Goal: Task Accomplishment & Management: Manage account settings

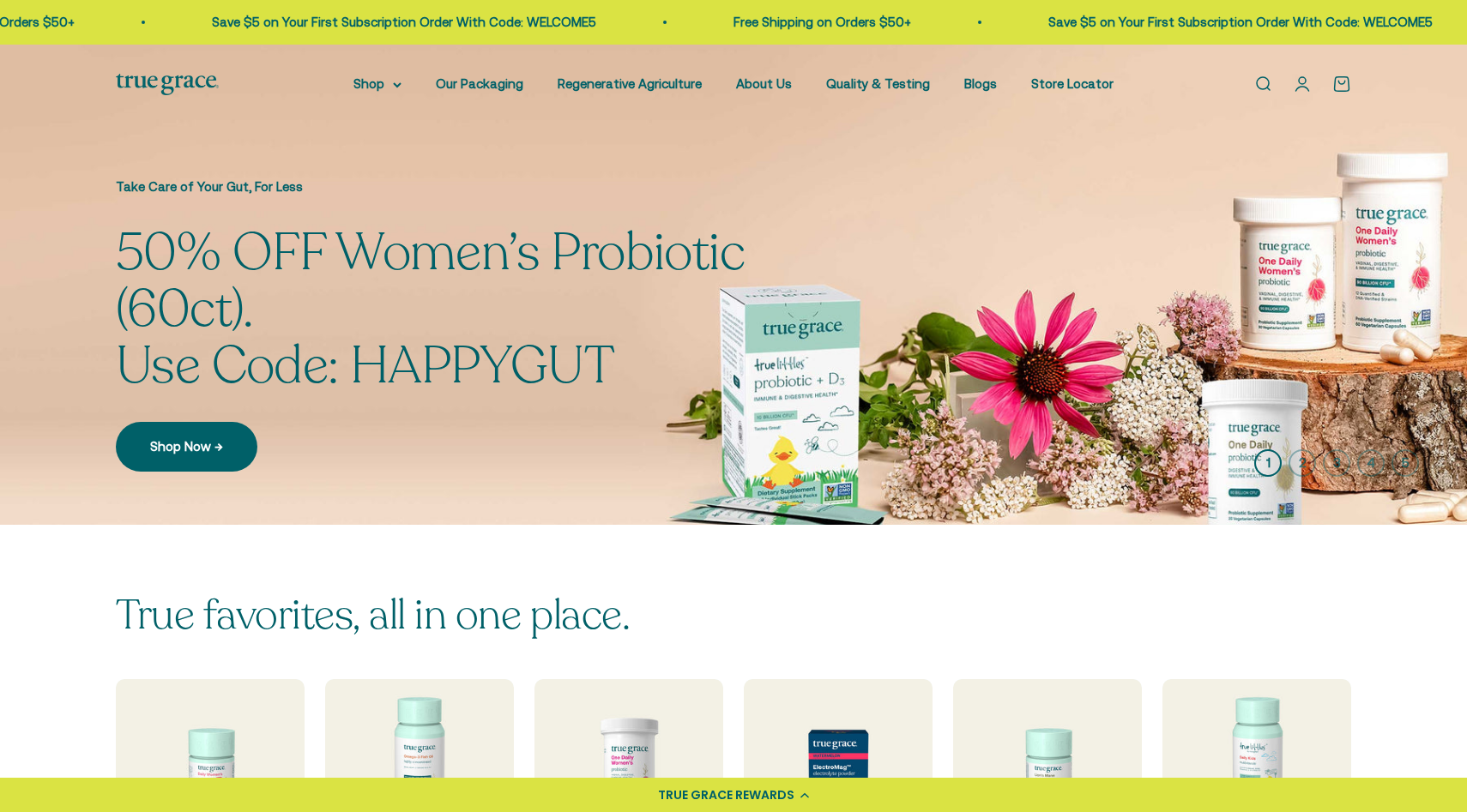
click at [1298, 93] on link "Open account page" at bounding box center [1301, 84] width 19 height 19
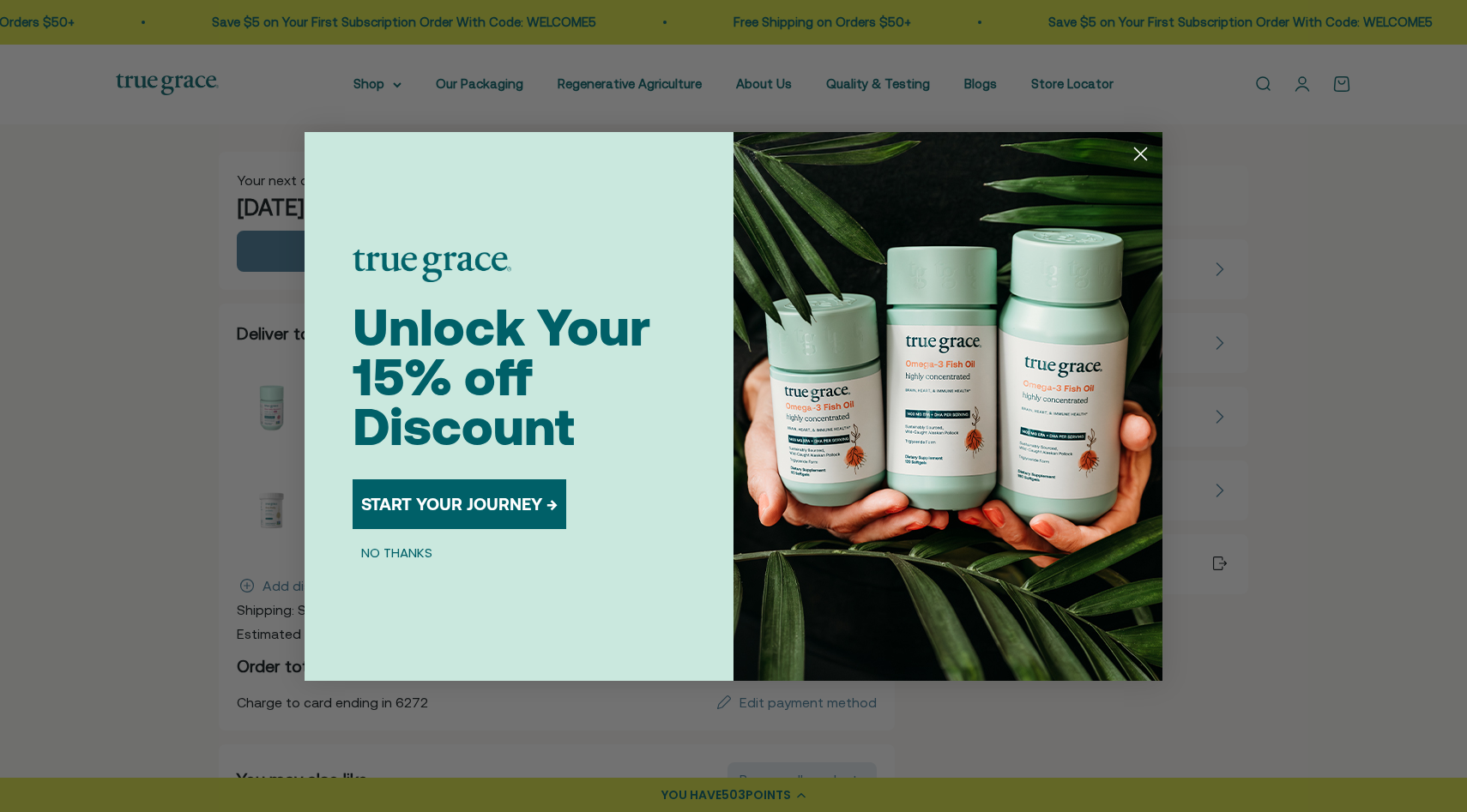
click at [1144, 159] on icon "Close dialog" at bounding box center [1140, 153] width 12 height 12
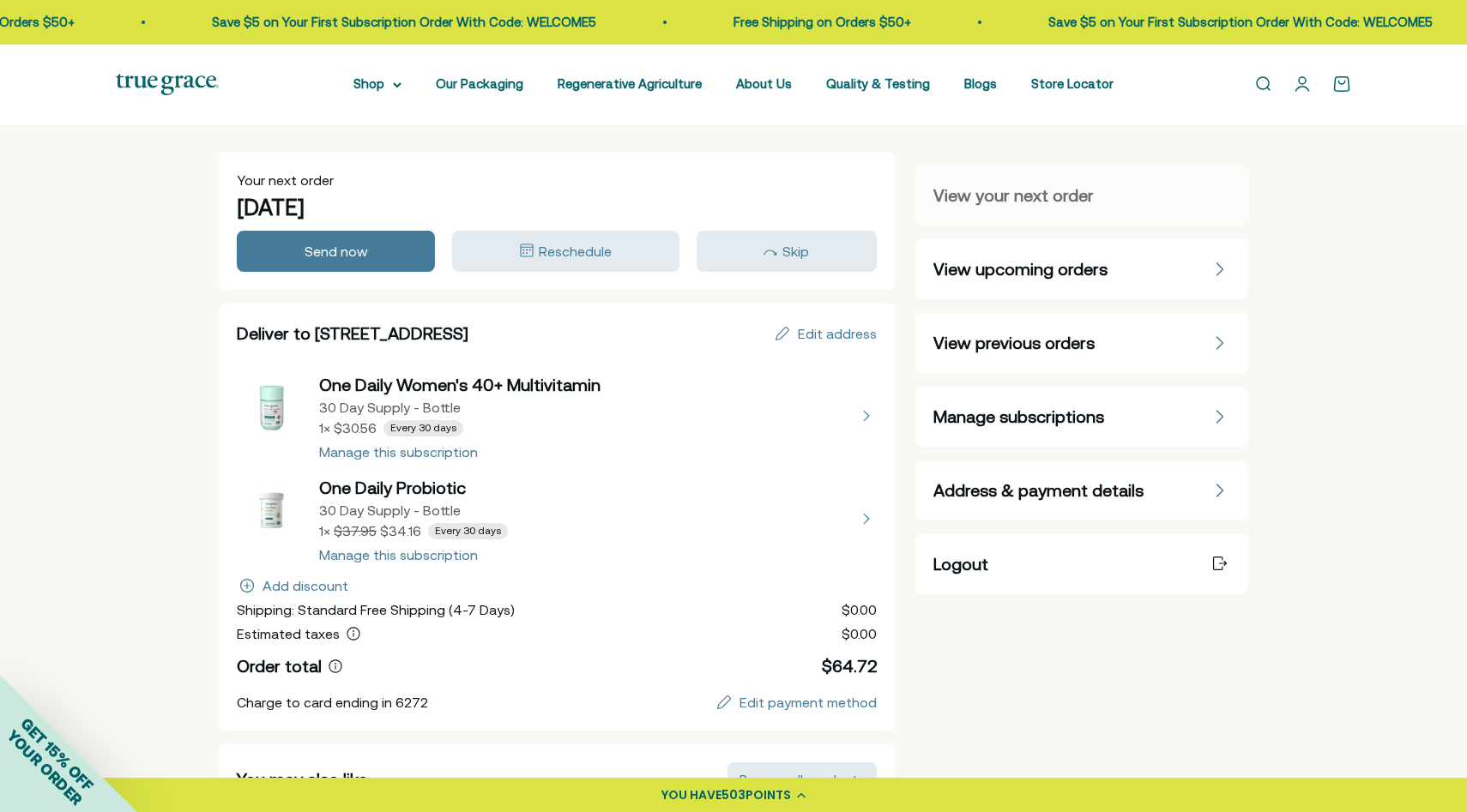
click at [1194, 425] on div "Manage subscriptions" at bounding box center [1081, 417] width 297 height 24
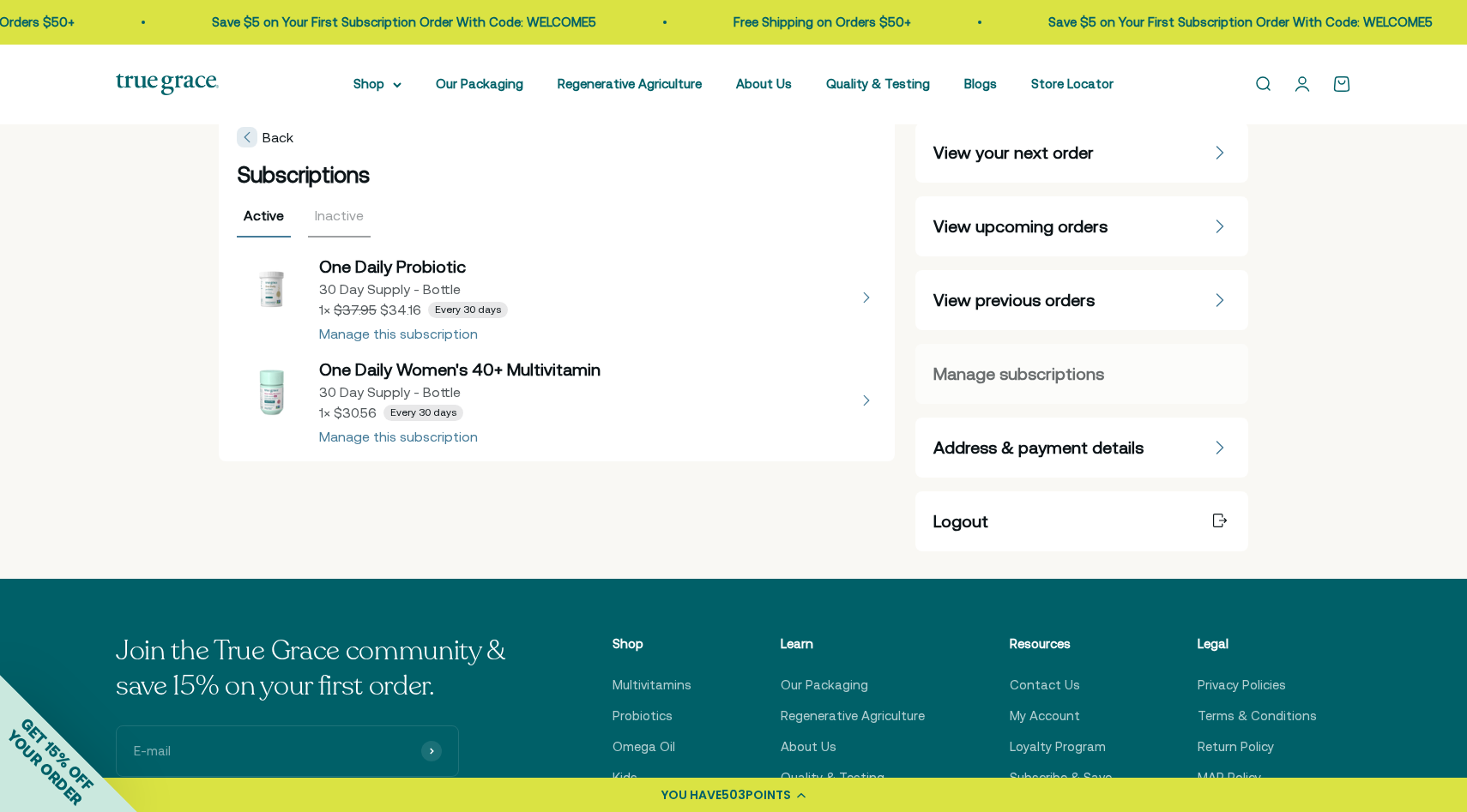
scroll to position [34, 0]
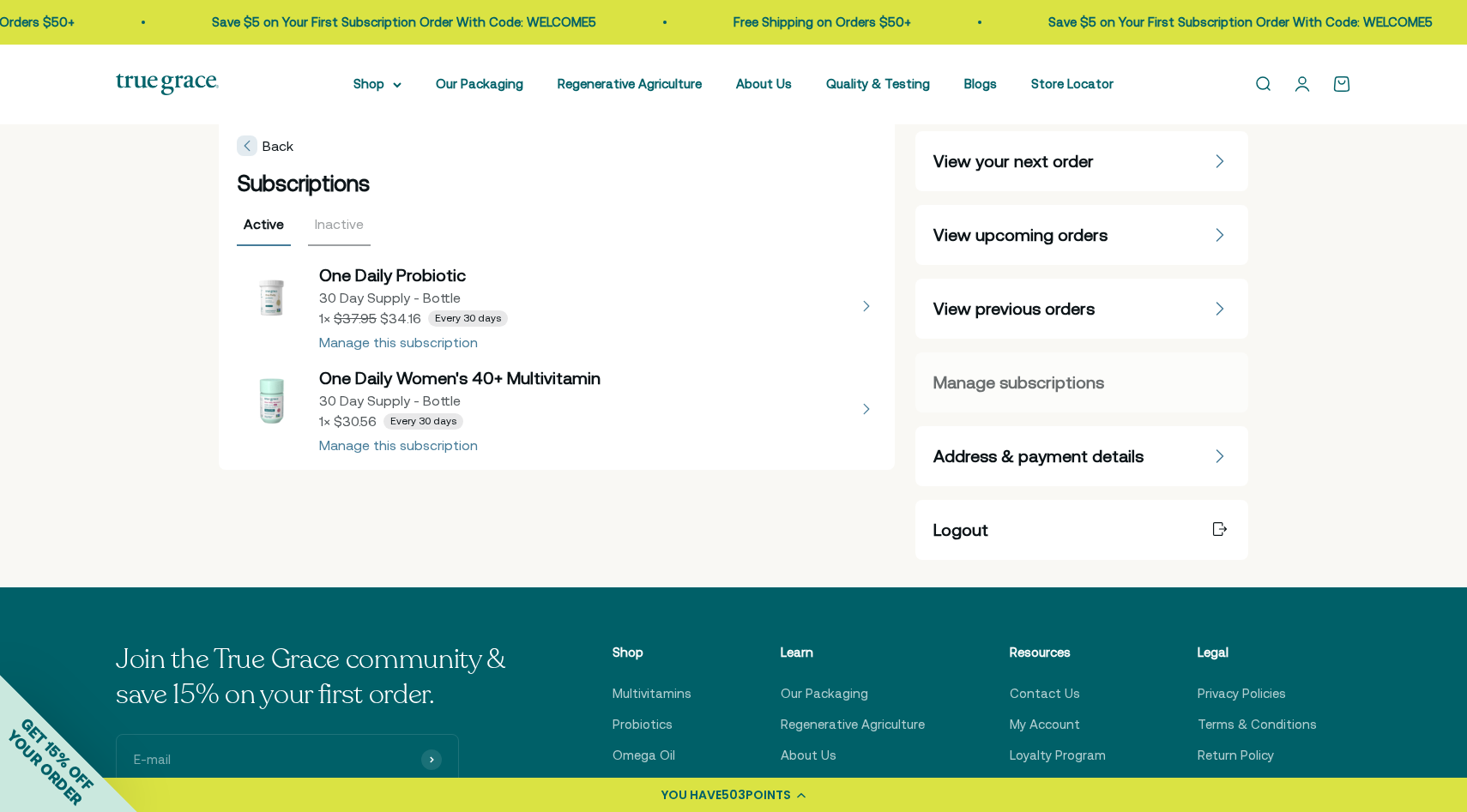
click at [402, 348] on button "view details about One Daily Probiotic 30 Day Supply - Bottle 1 × $34.16 Every …" at bounding box center [556, 306] width 640 height 86
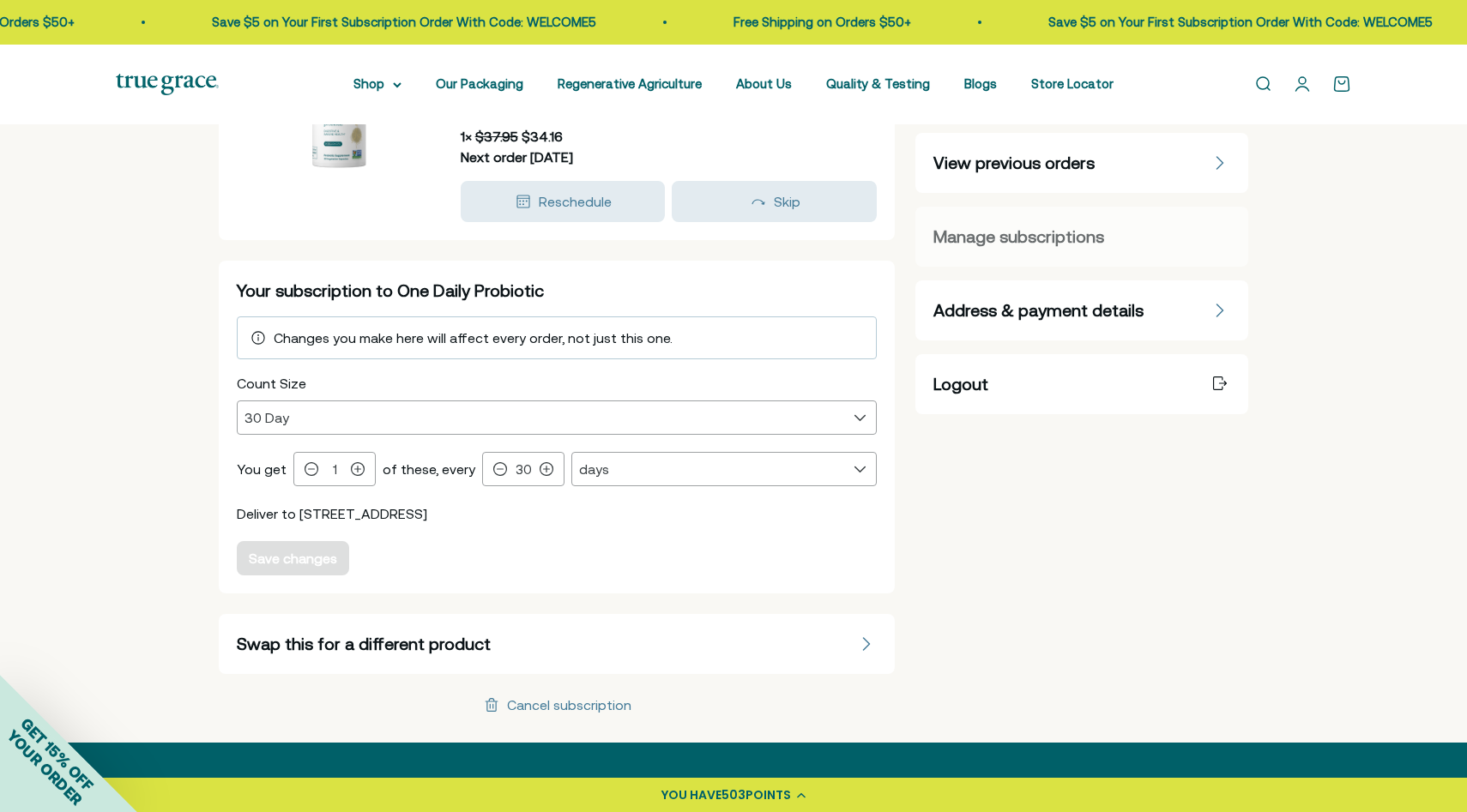
scroll to position [179, 0]
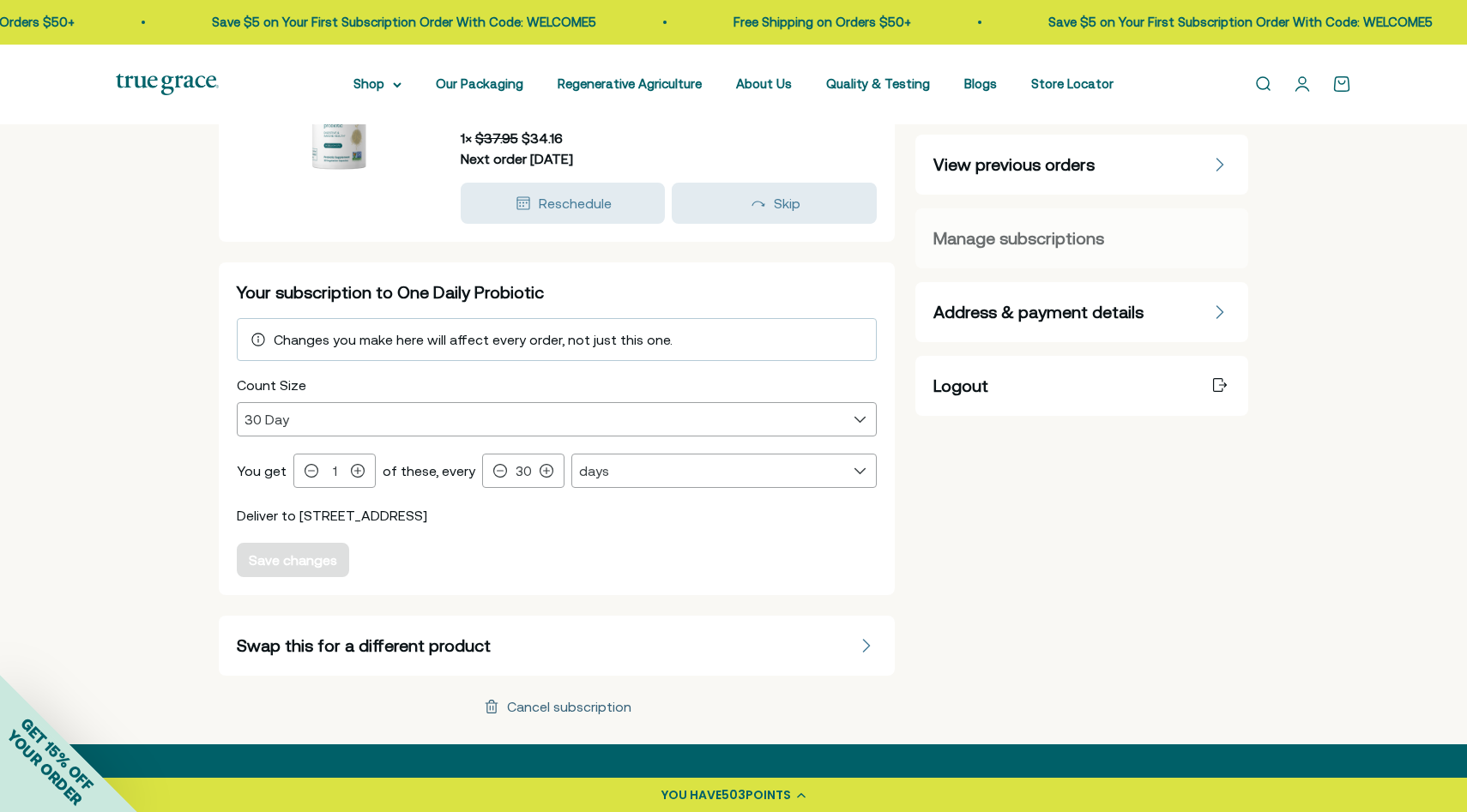
click at [559, 709] on div "Cancel subscription" at bounding box center [569, 706] width 125 height 14
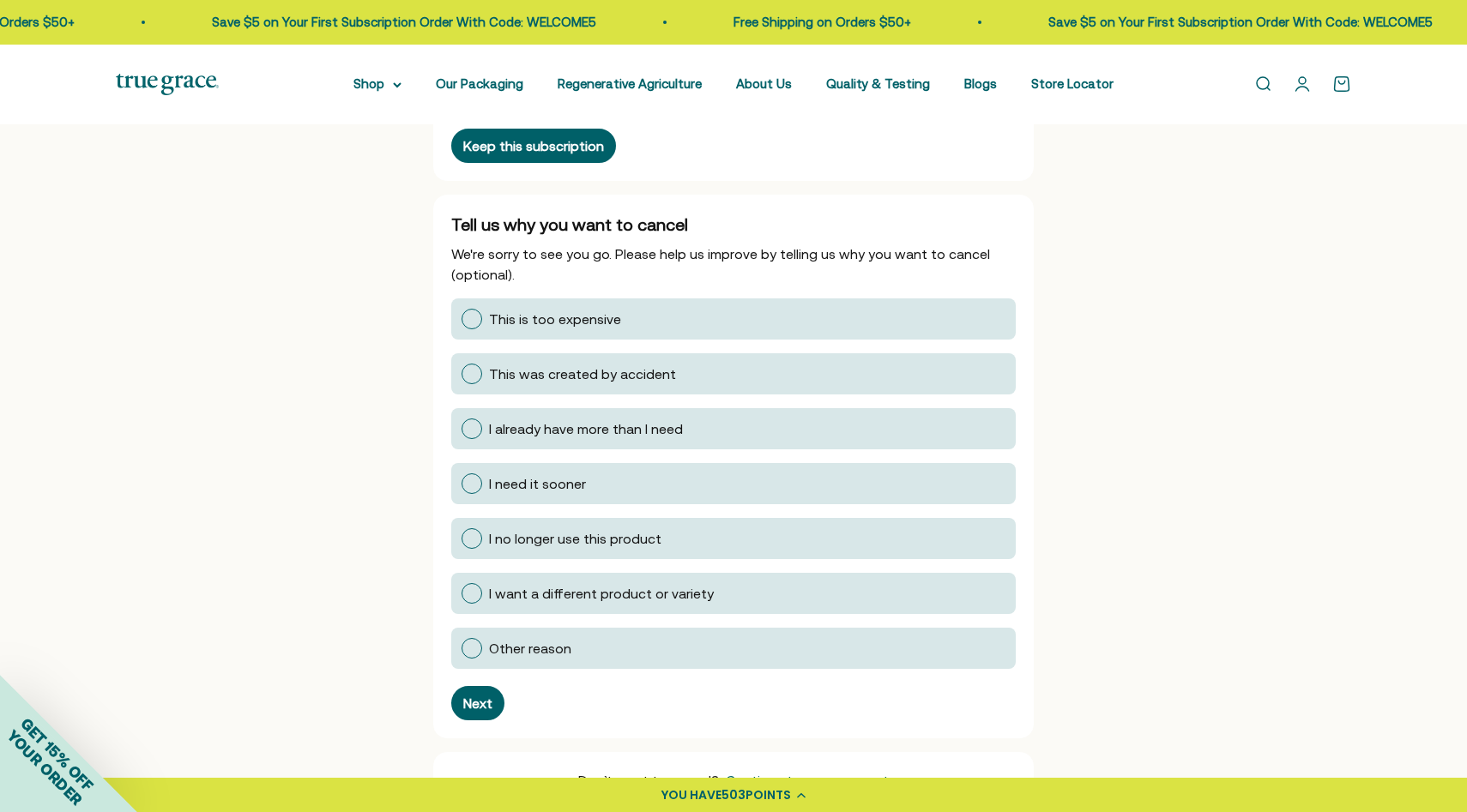
scroll to position [178, 0]
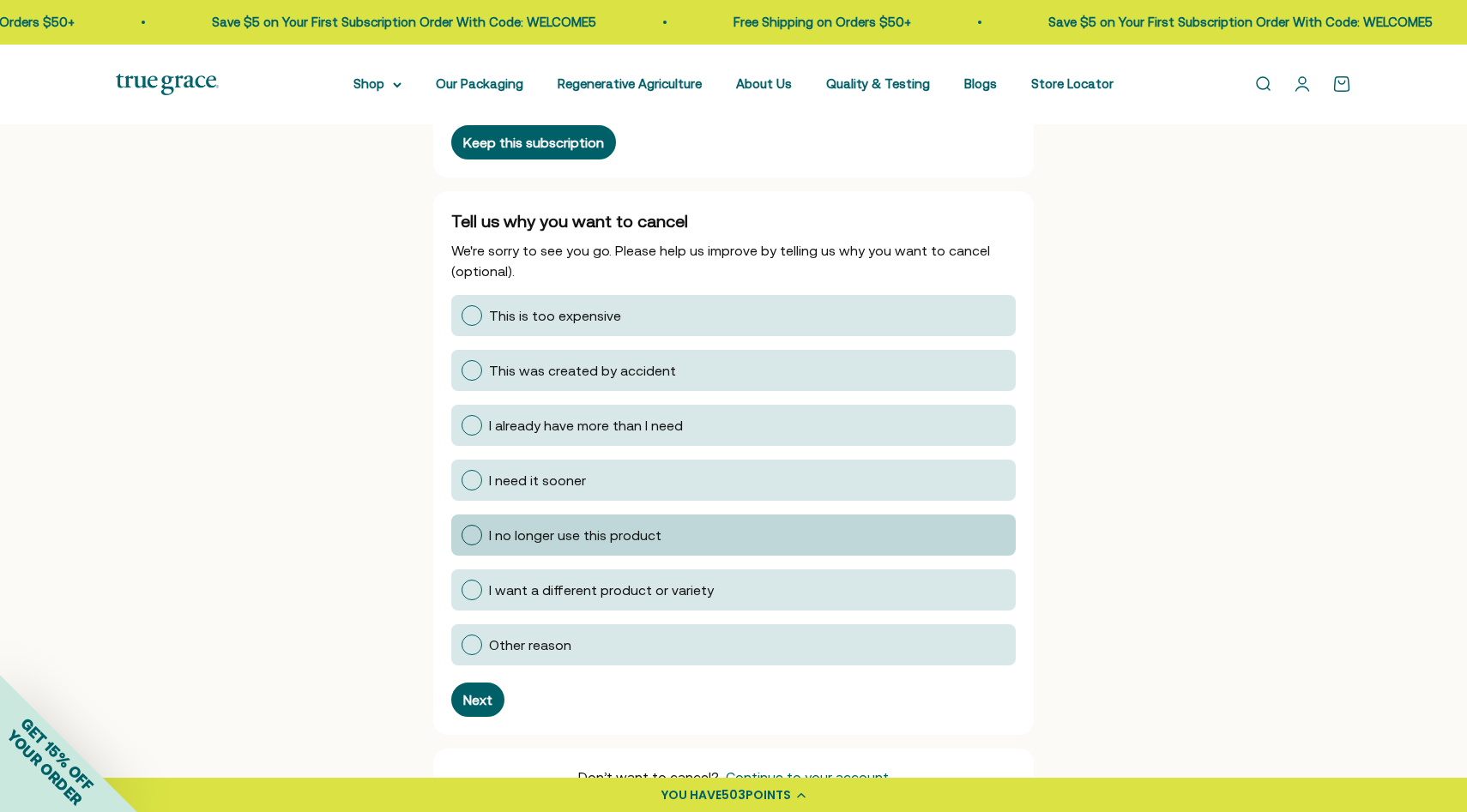
click at [468, 535] on div at bounding box center [472, 535] width 20 height 20
click at [460, 535] on input "I no longer use this product" at bounding box center [460, 535] width 0 height 0
click at [478, 693] on div "Next" at bounding box center [477, 699] width 29 height 14
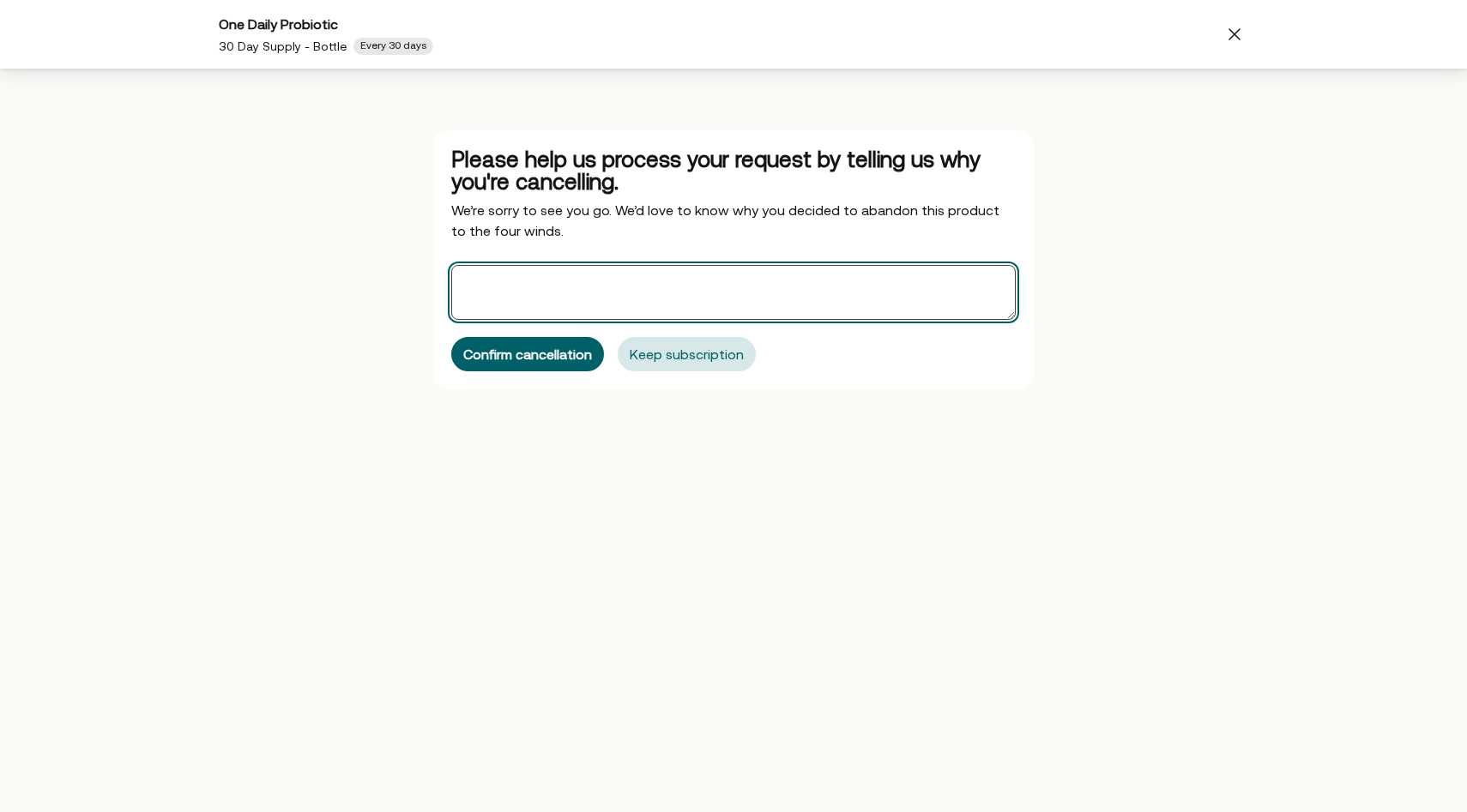
click at [665, 292] on textarea "Offers" at bounding box center [733, 292] width 565 height 55
type textarea "My doctor and I are stopping all supplements at this time."
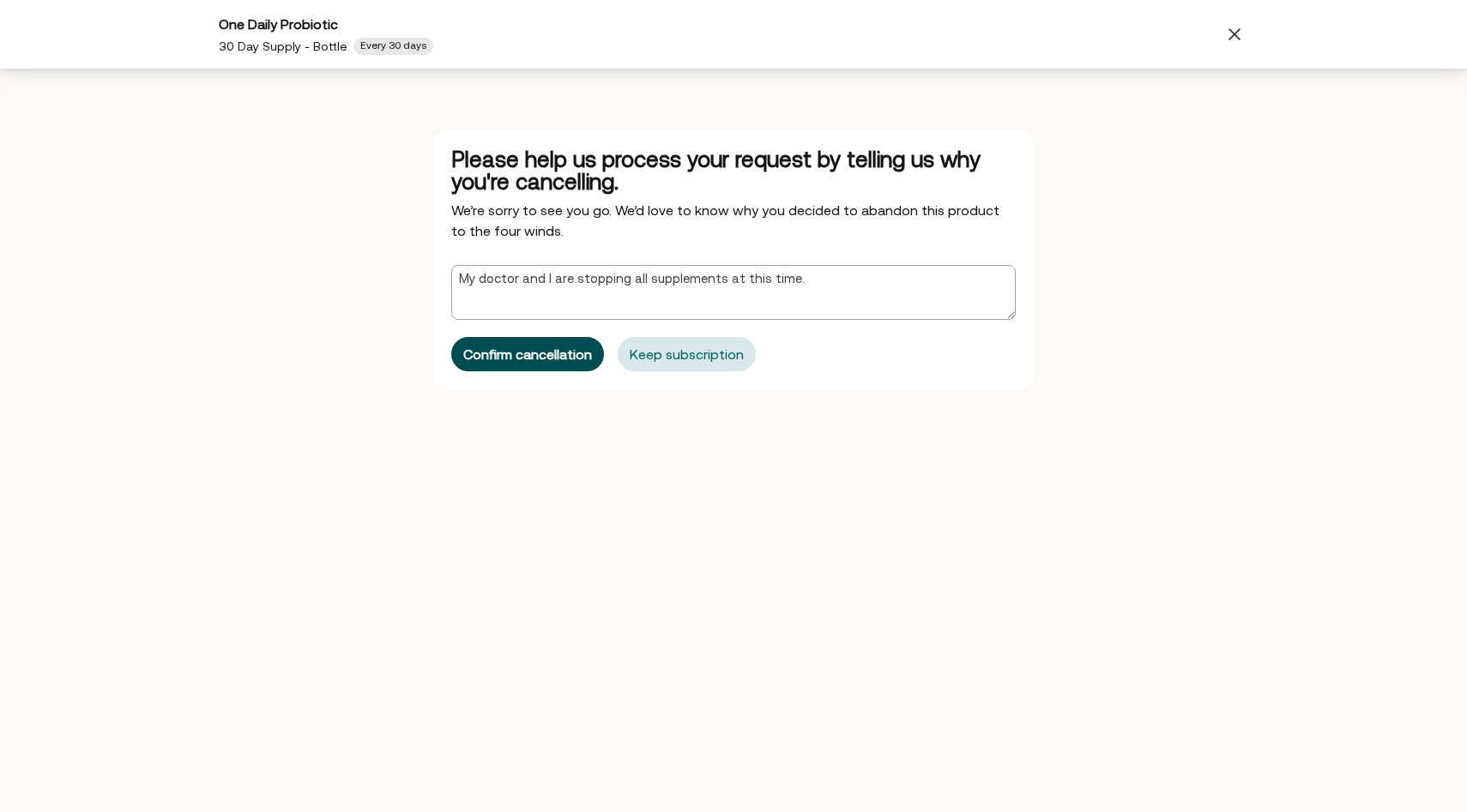
click at [523, 364] on button "Confirm cancellation" at bounding box center [527, 353] width 153 height 34
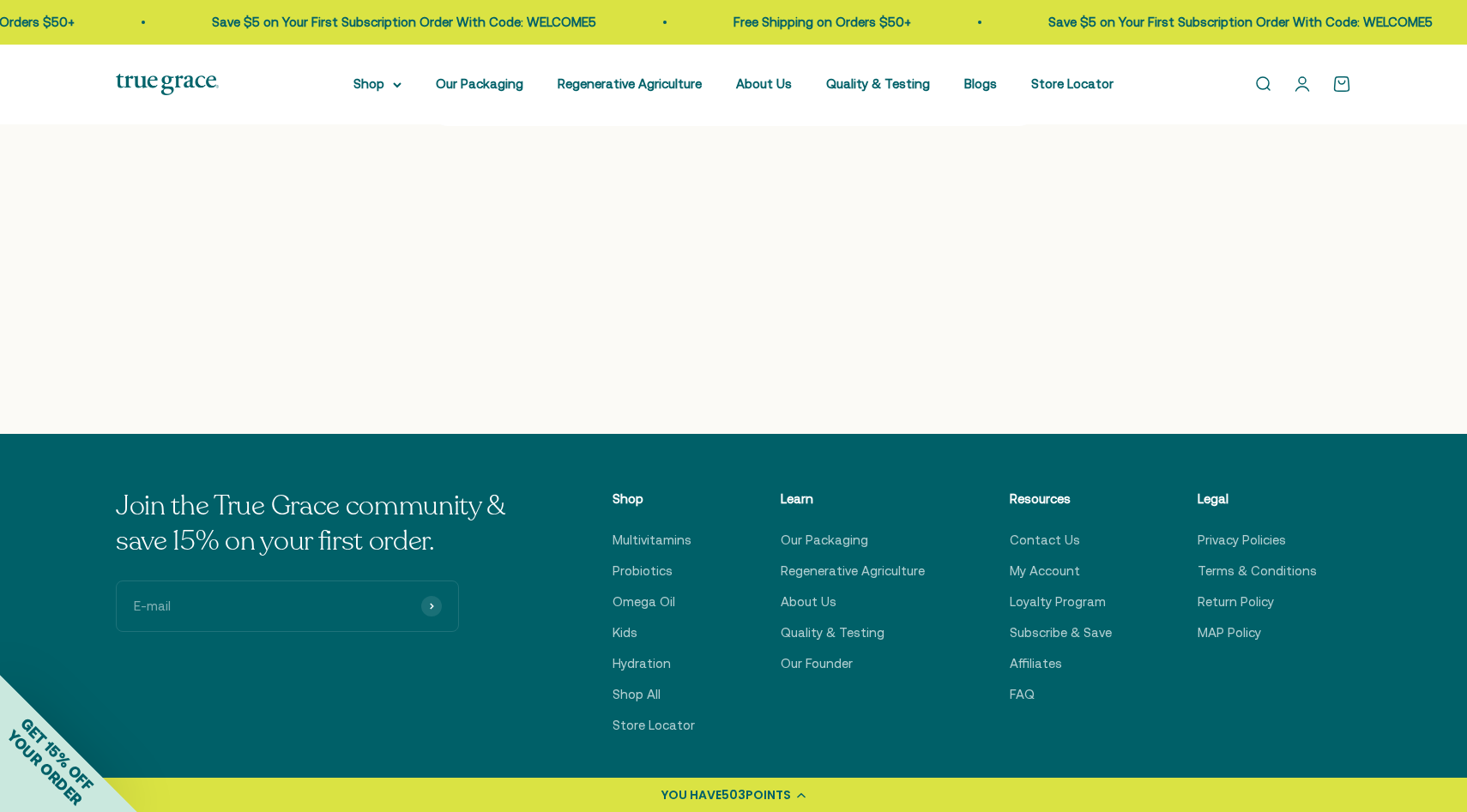
click at [1303, 88] on link "Open account page" at bounding box center [1301, 84] width 19 height 19
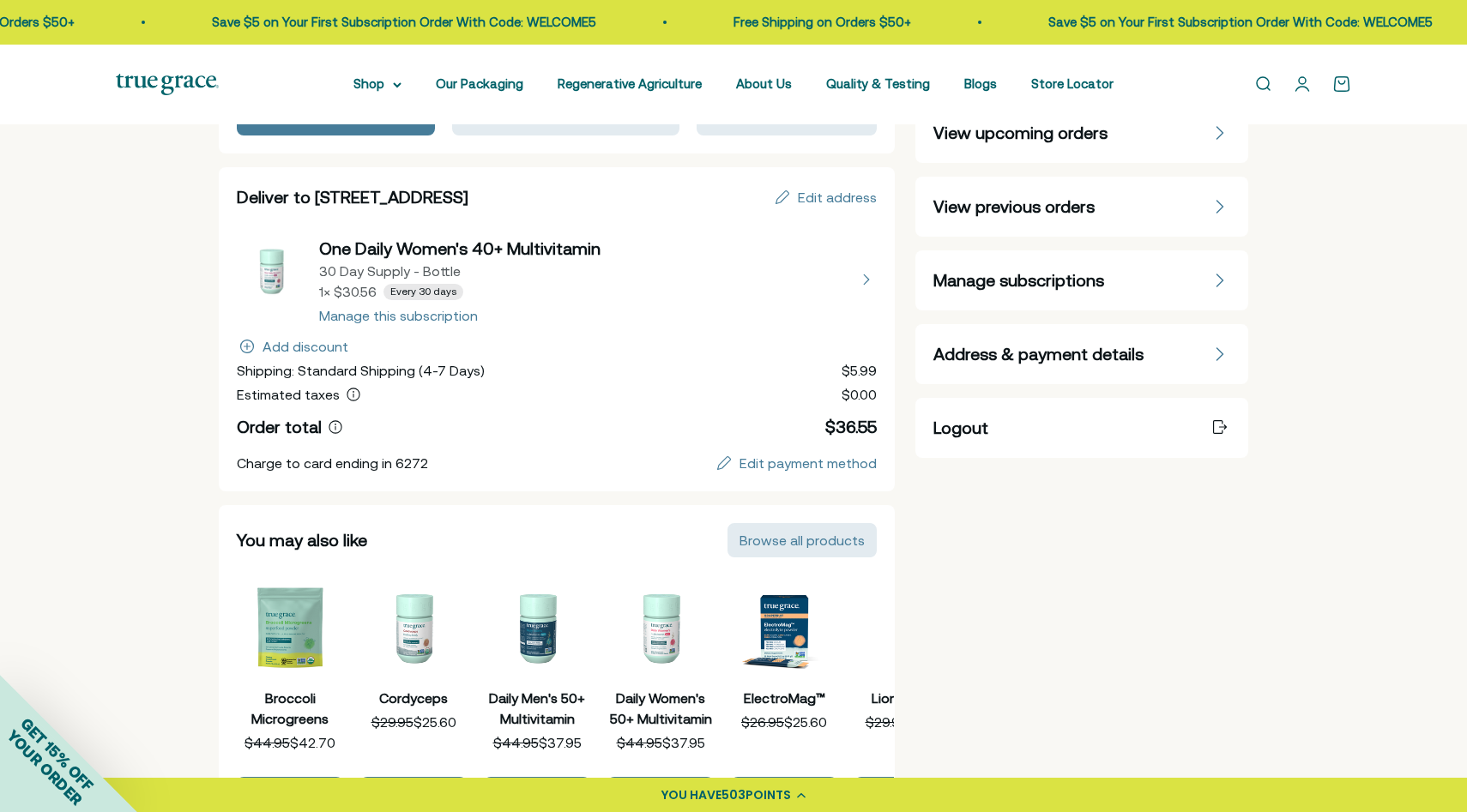
scroll to position [138, 0]
click at [1073, 278] on span "Manage subscriptions" at bounding box center [1018, 280] width 170 height 24
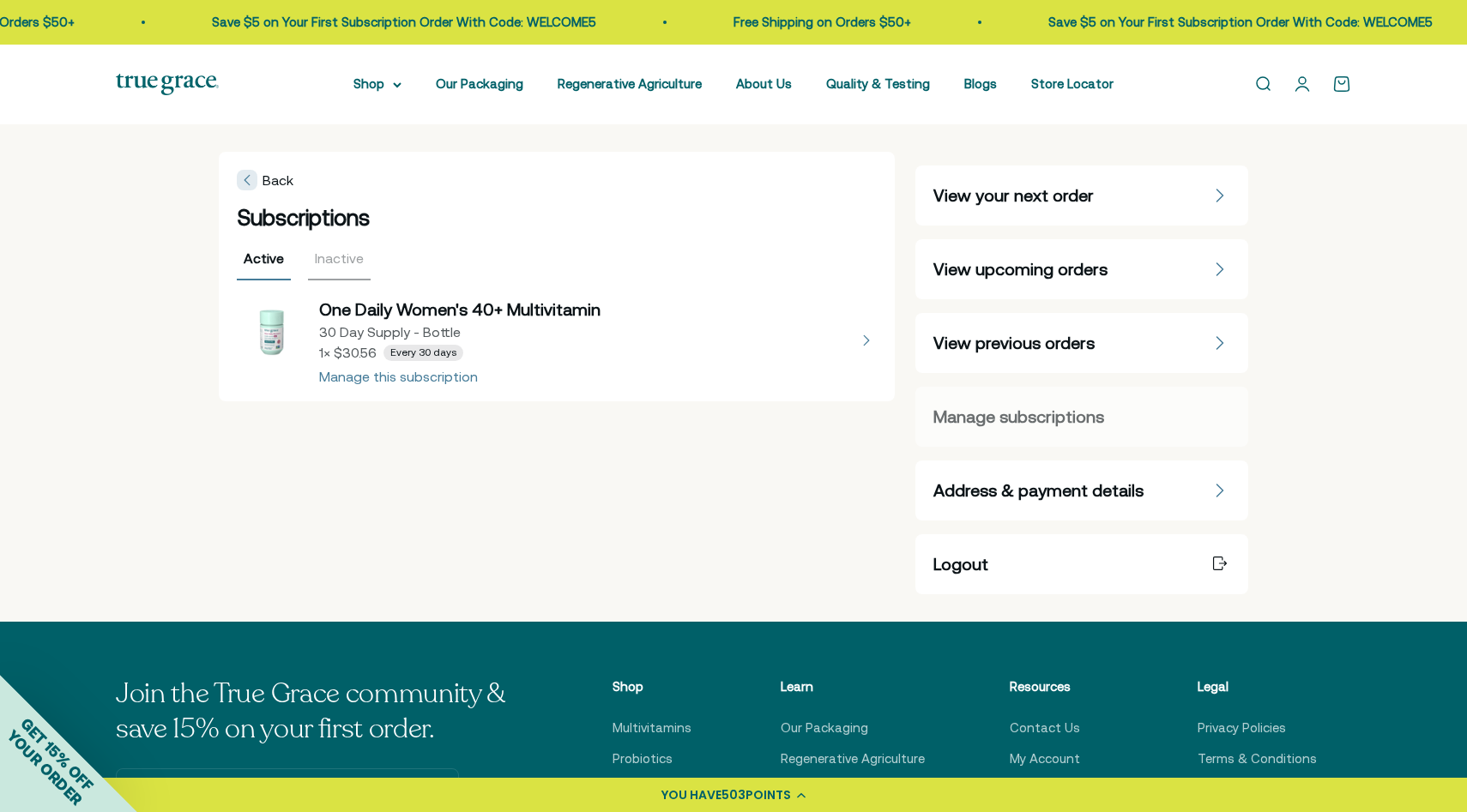
click at [437, 382] on button "view details about One Daily Women's 40+ Multivitamin 30 Day Supply - Bottle 1 …" at bounding box center [556, 340] width 640 height 86
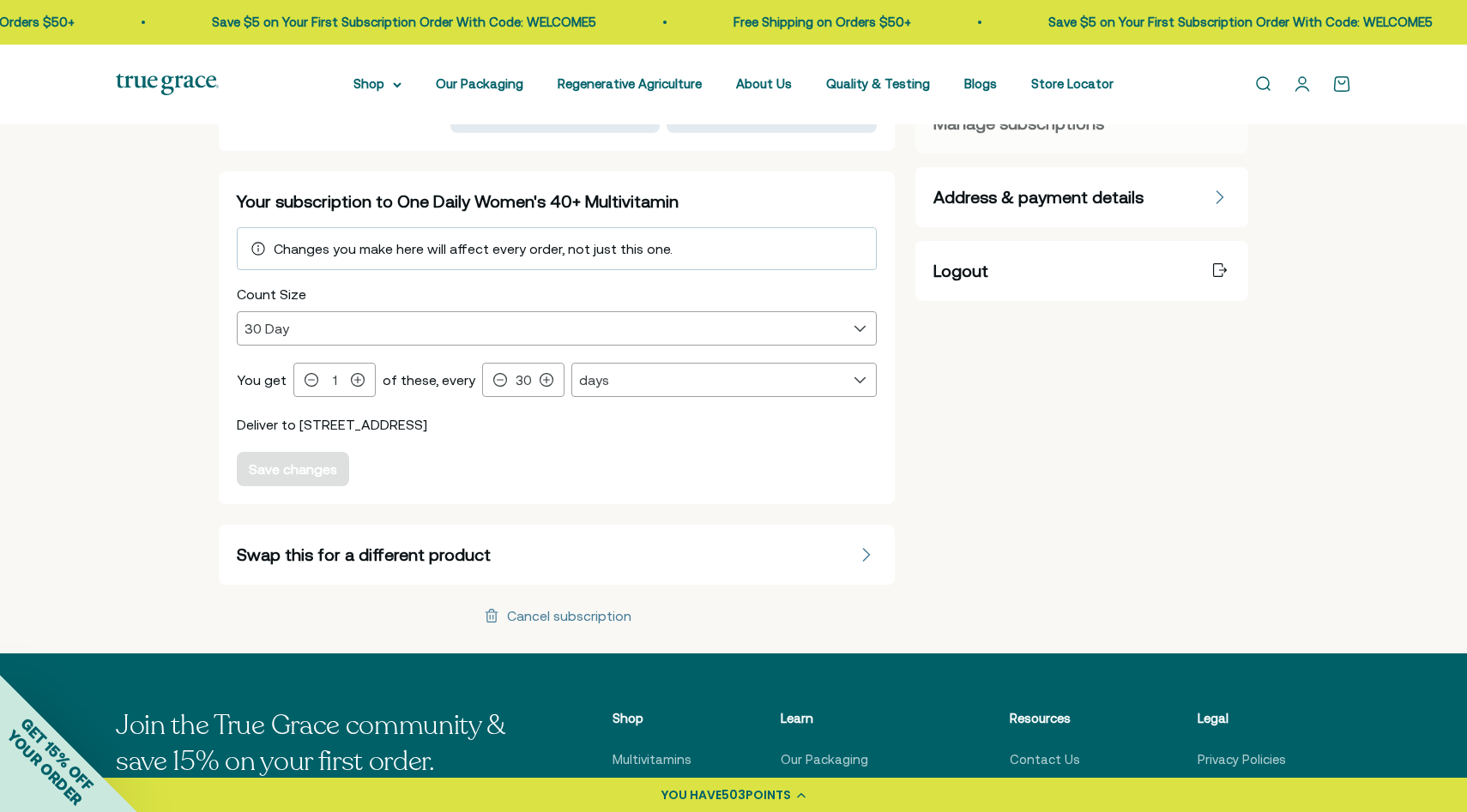
scroll to position [300, 0]
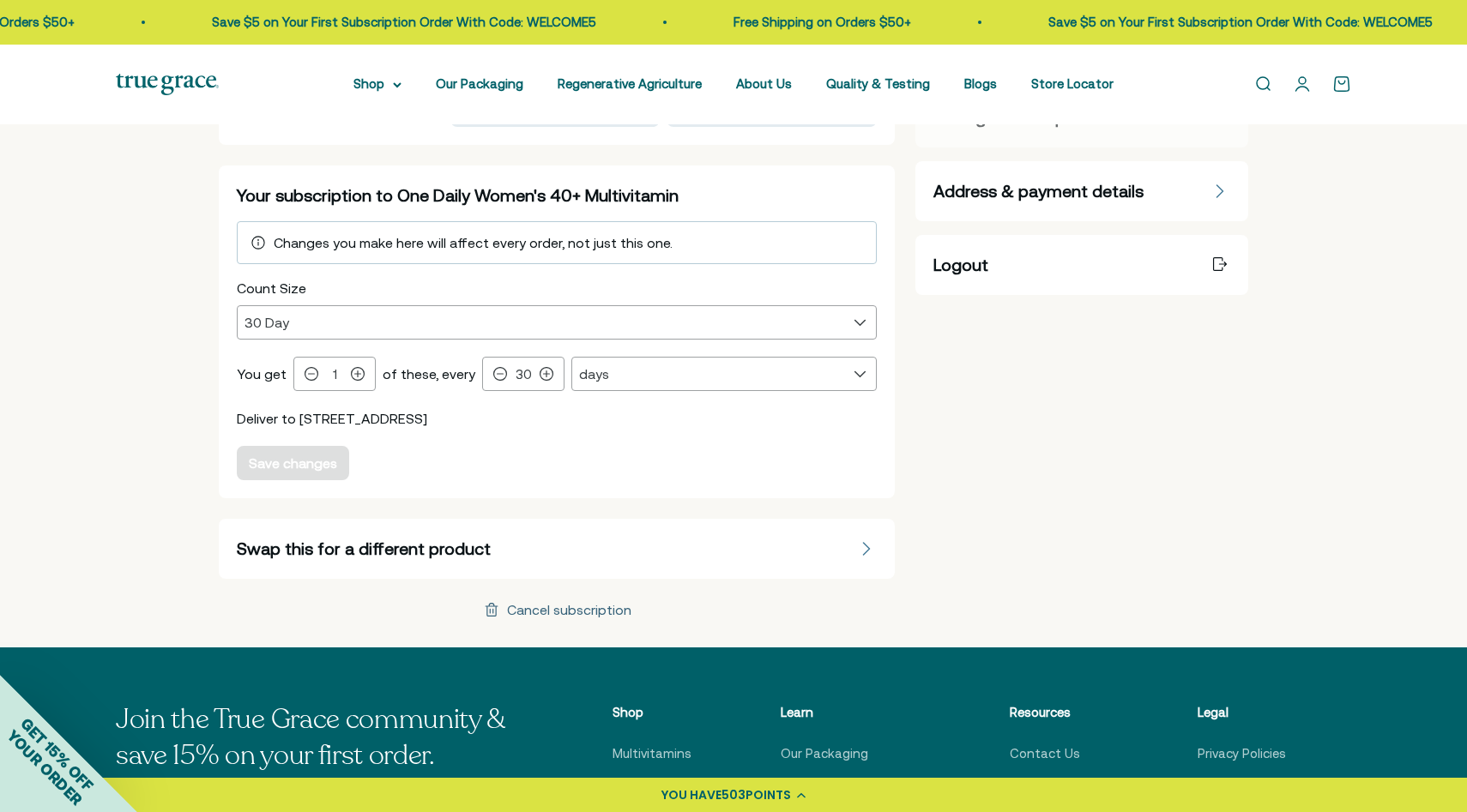
click at [538, 610] on div "Cancel subscription" at bounding box center [569, 609] width 125 height 14
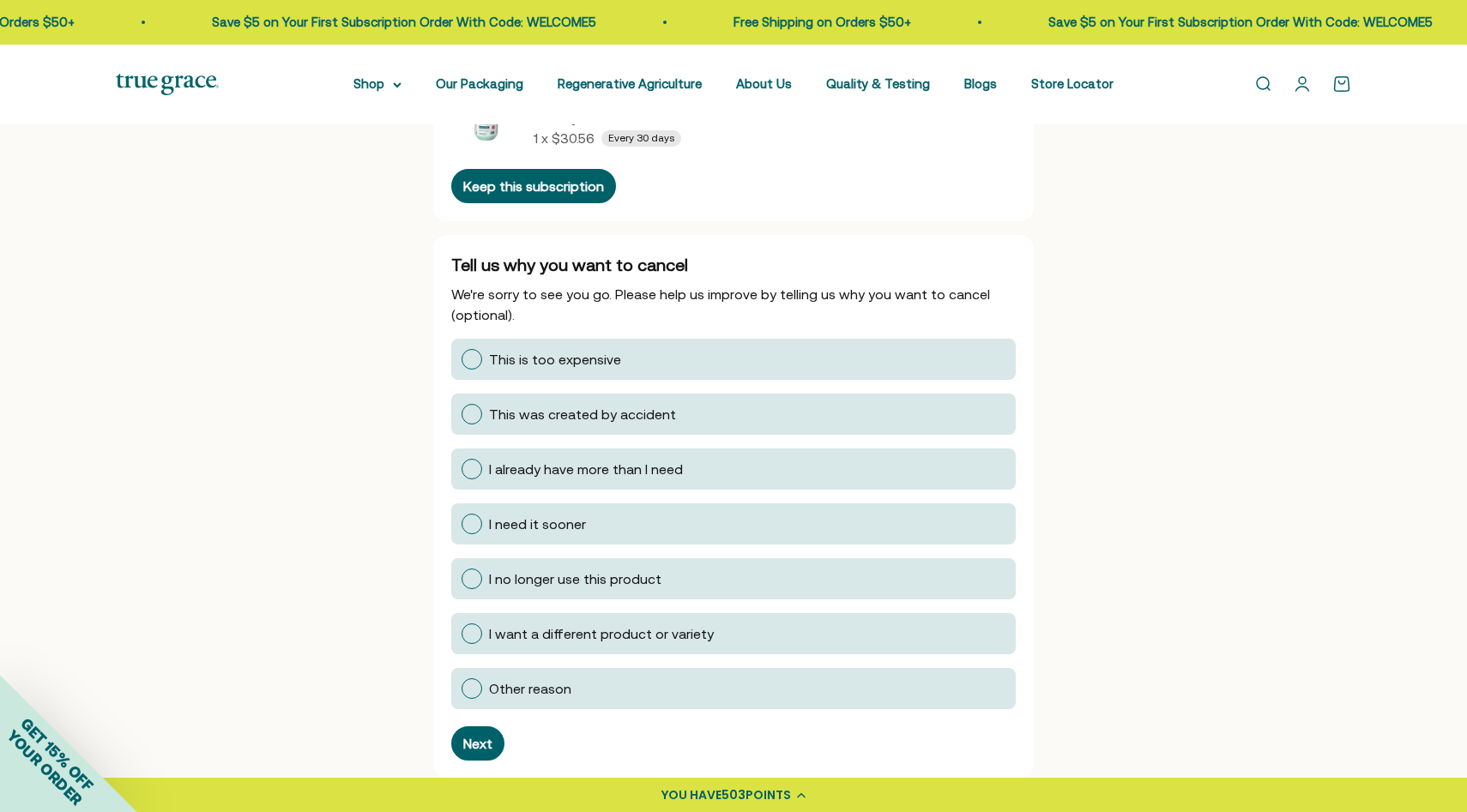
scroll to position [138, 0]
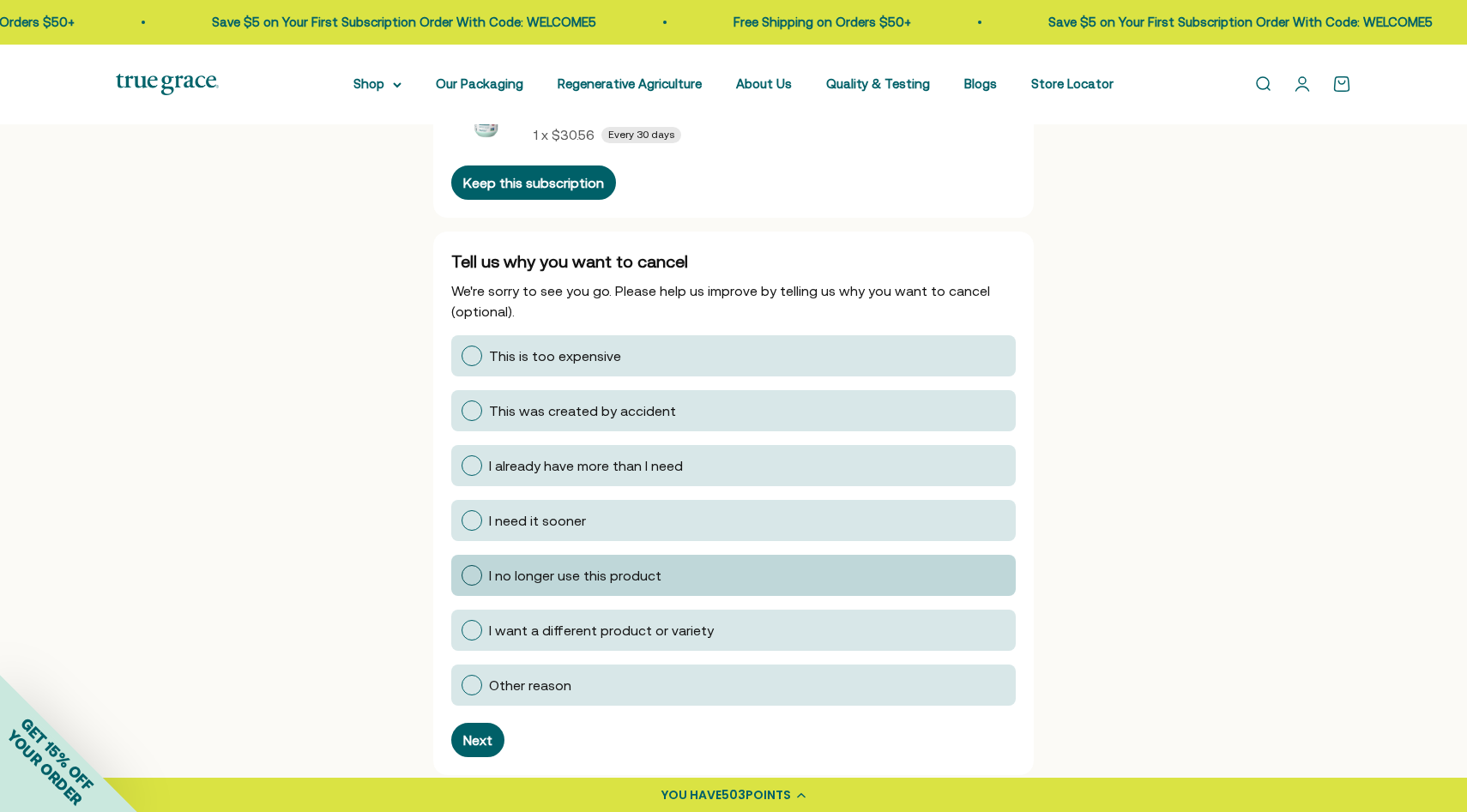
click at [473, 577] on div at bounding box center [472, 576] width 20 height 20
click at [460, 576] on input "I no longer use this product" at bounding box center [460, 576] width 0 height 0
click at [487, 747] on div "Next" at bounding box center [477, 739] width 29 height 14
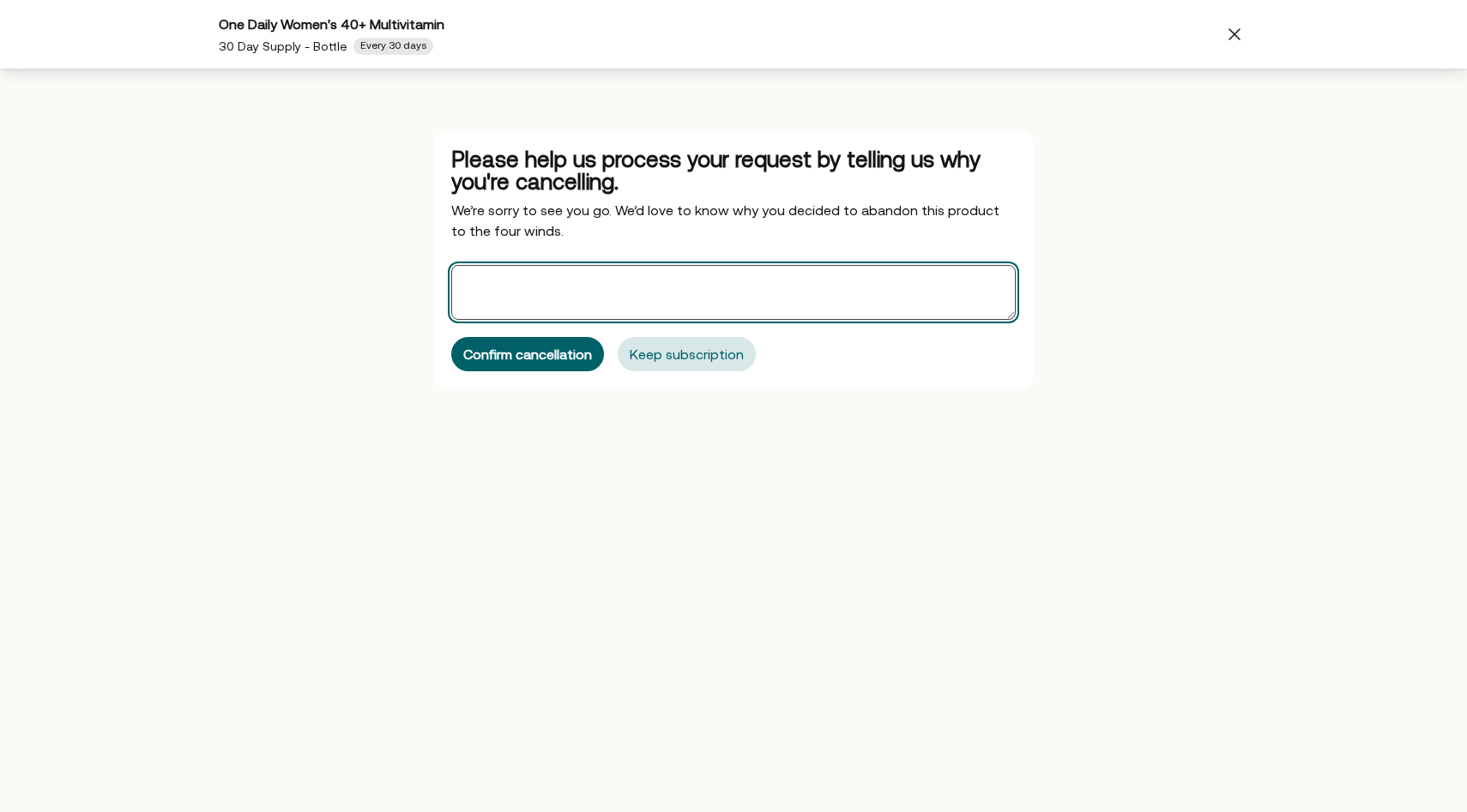
click at [730, 288] on textarea "Offers" at bounding box center [733, 292] width 565 height 55
type textarea "m"
type textarea "My doctor and I are stopping all supplements at this time"
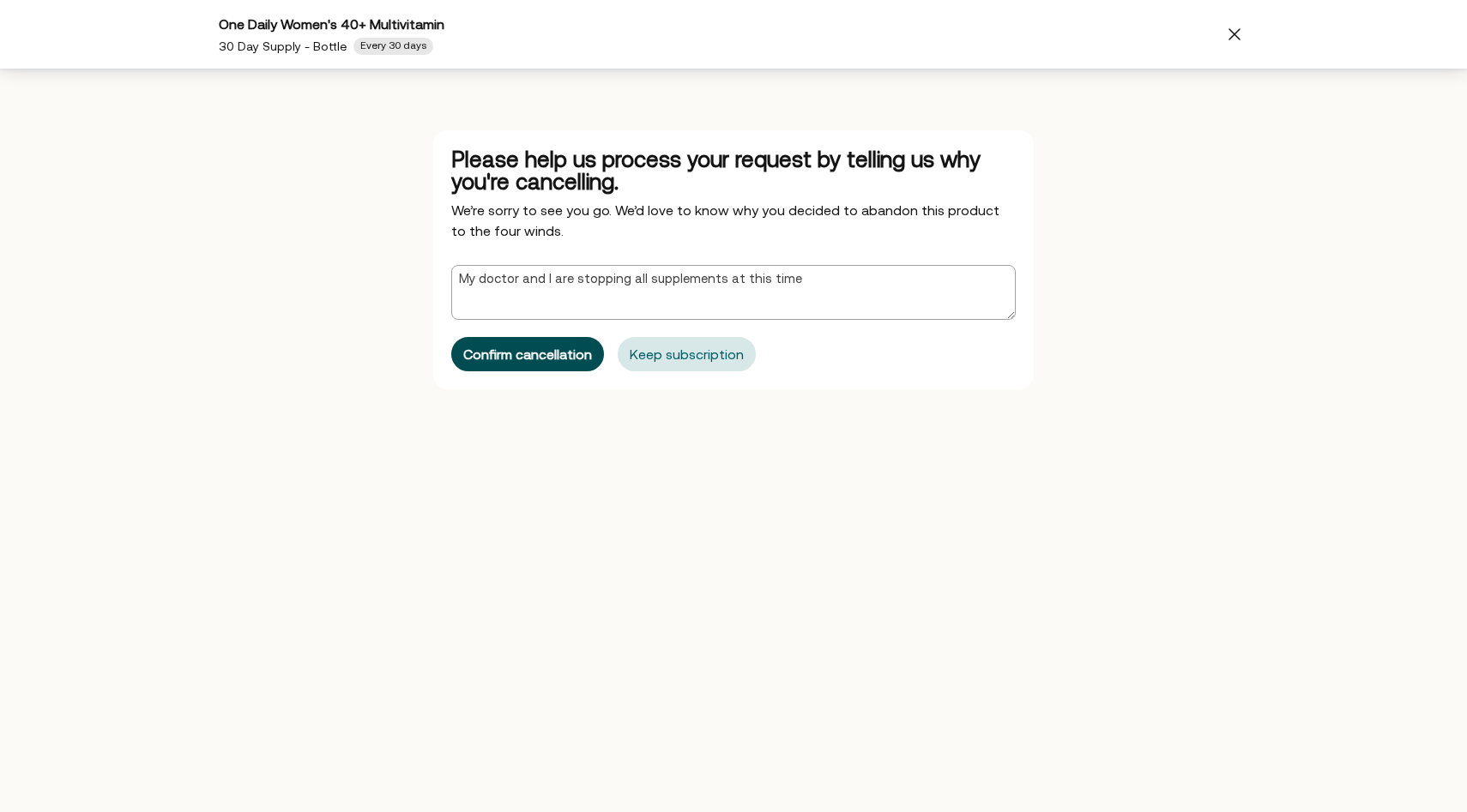
click at [580, 357] on div "Confirm cancellation" at bounding box center [527, 353] width 128 height 14
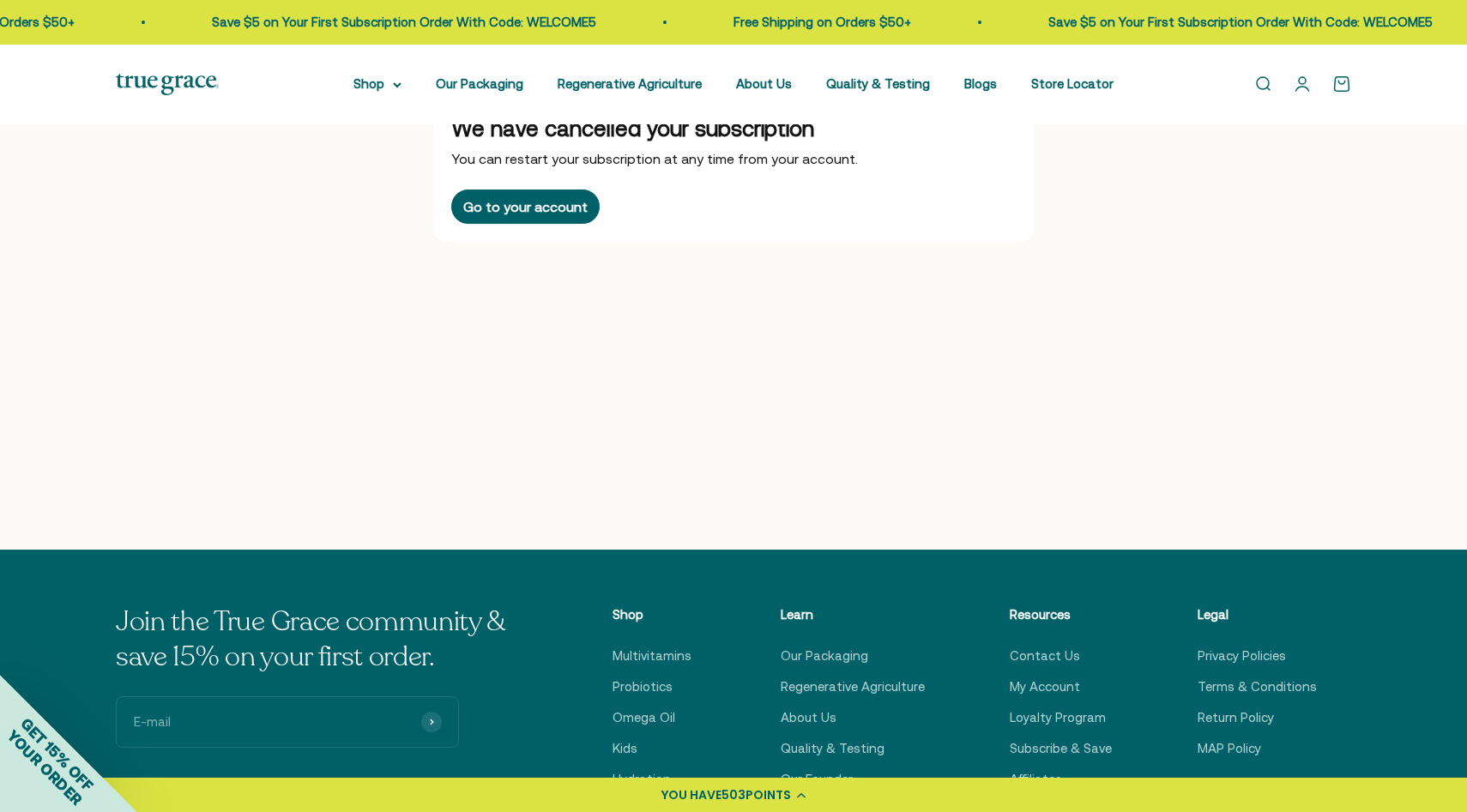
scroll to position [0, 0]
